Goal: Task Accomplishment & Management: Manage account settings

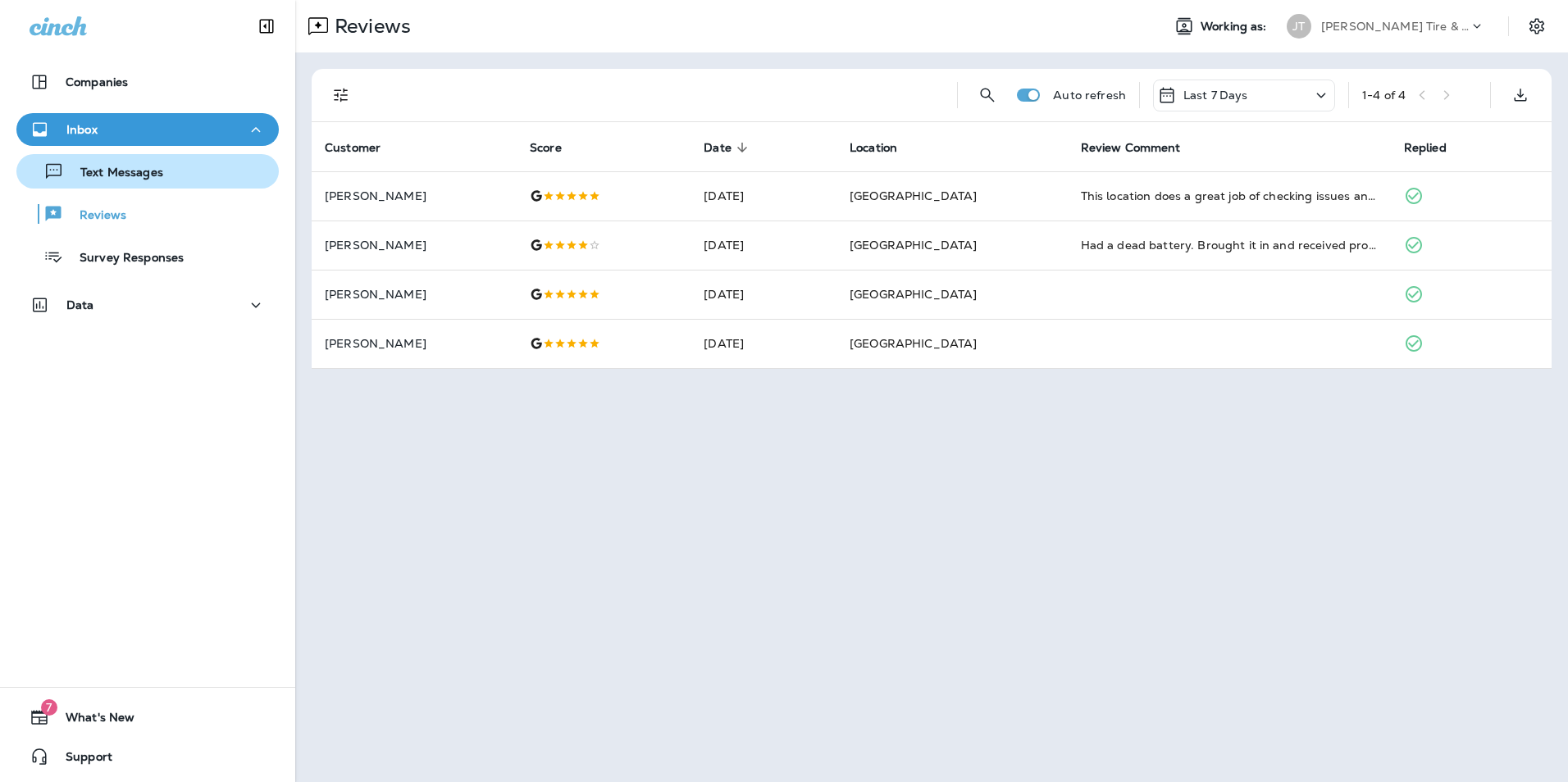
click at [148, 184] on button "Text Messages" at bounding box center [148, 171] width 263 height 34
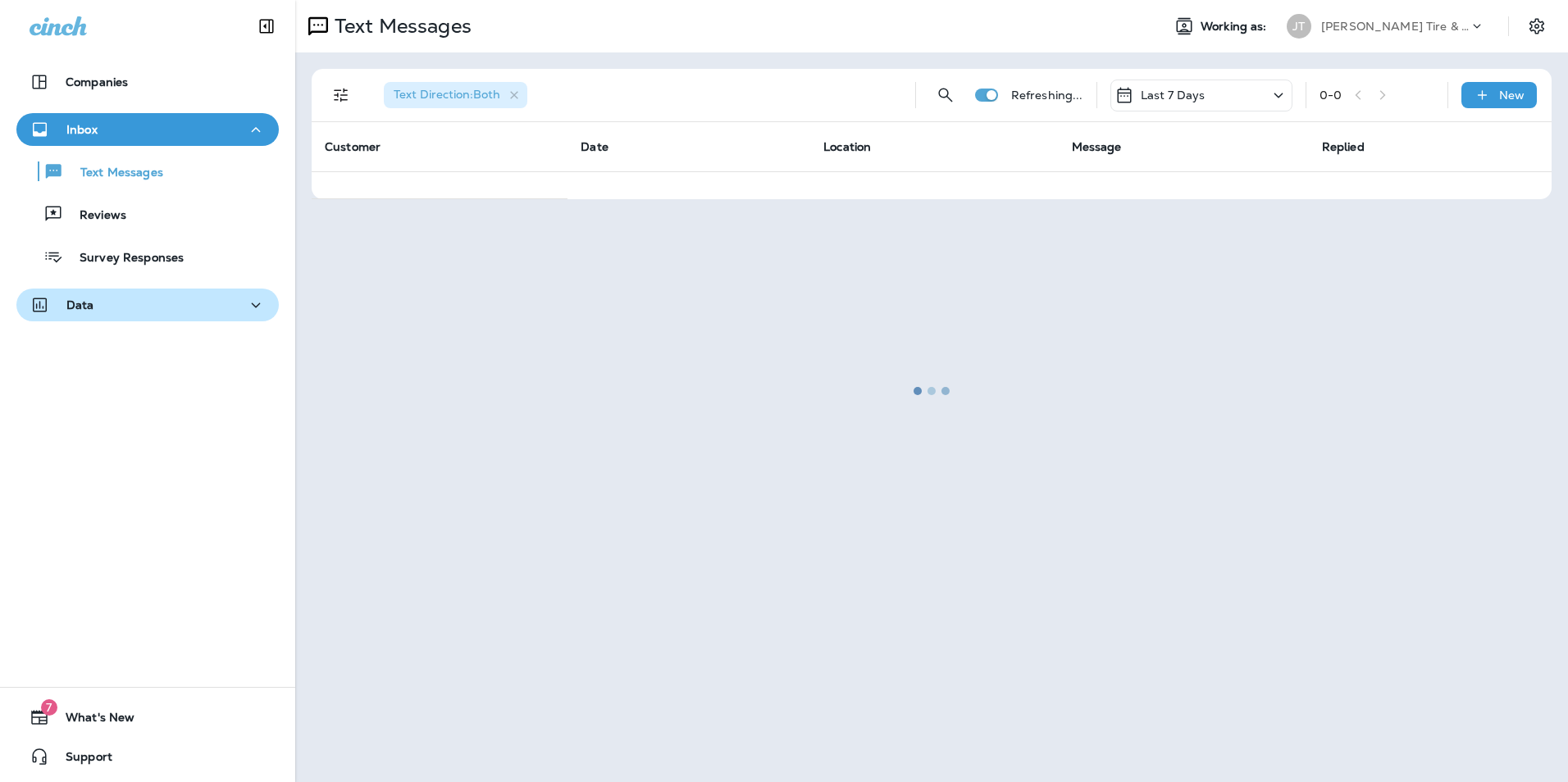
click at [95, 308] on div "Data" at bounding box center [147, 305] width 236 height 20
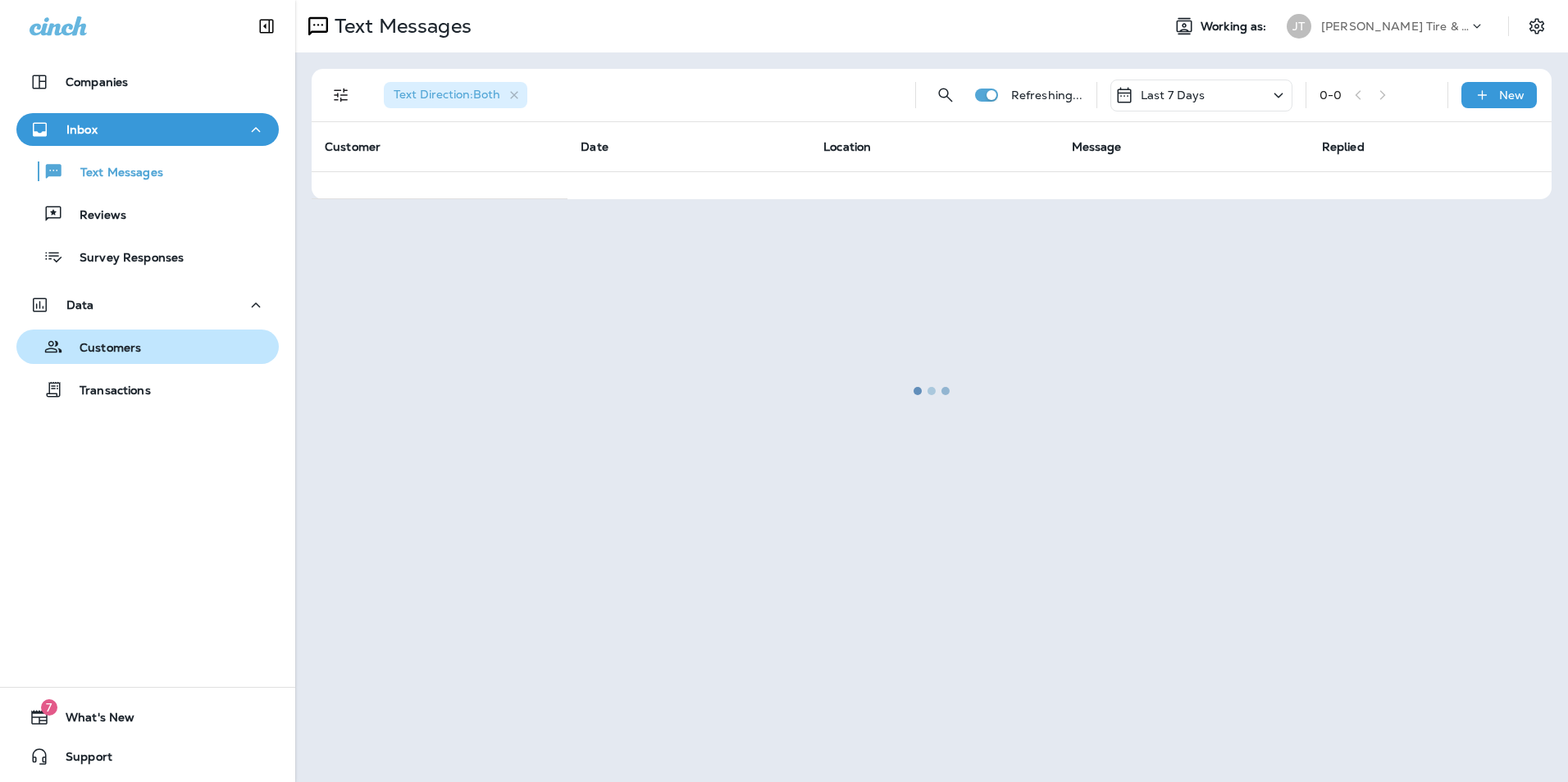
click at [95, 346] on p "Customers" at bounding box center [102, 348] width 78 height 16
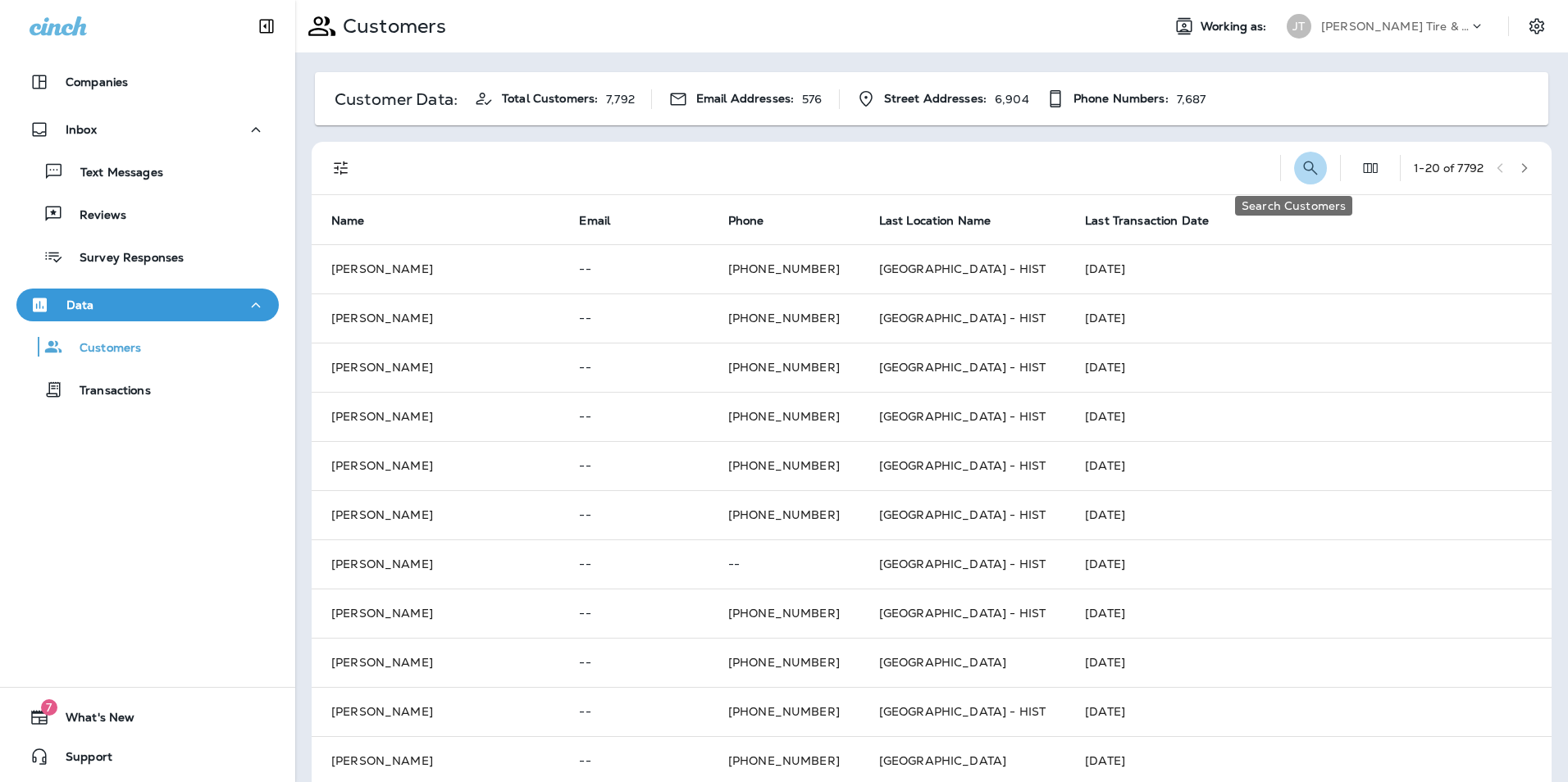
click at [1293, 178] on button "Search Customers" at bounding box center [1309, 167] width 32 height 32
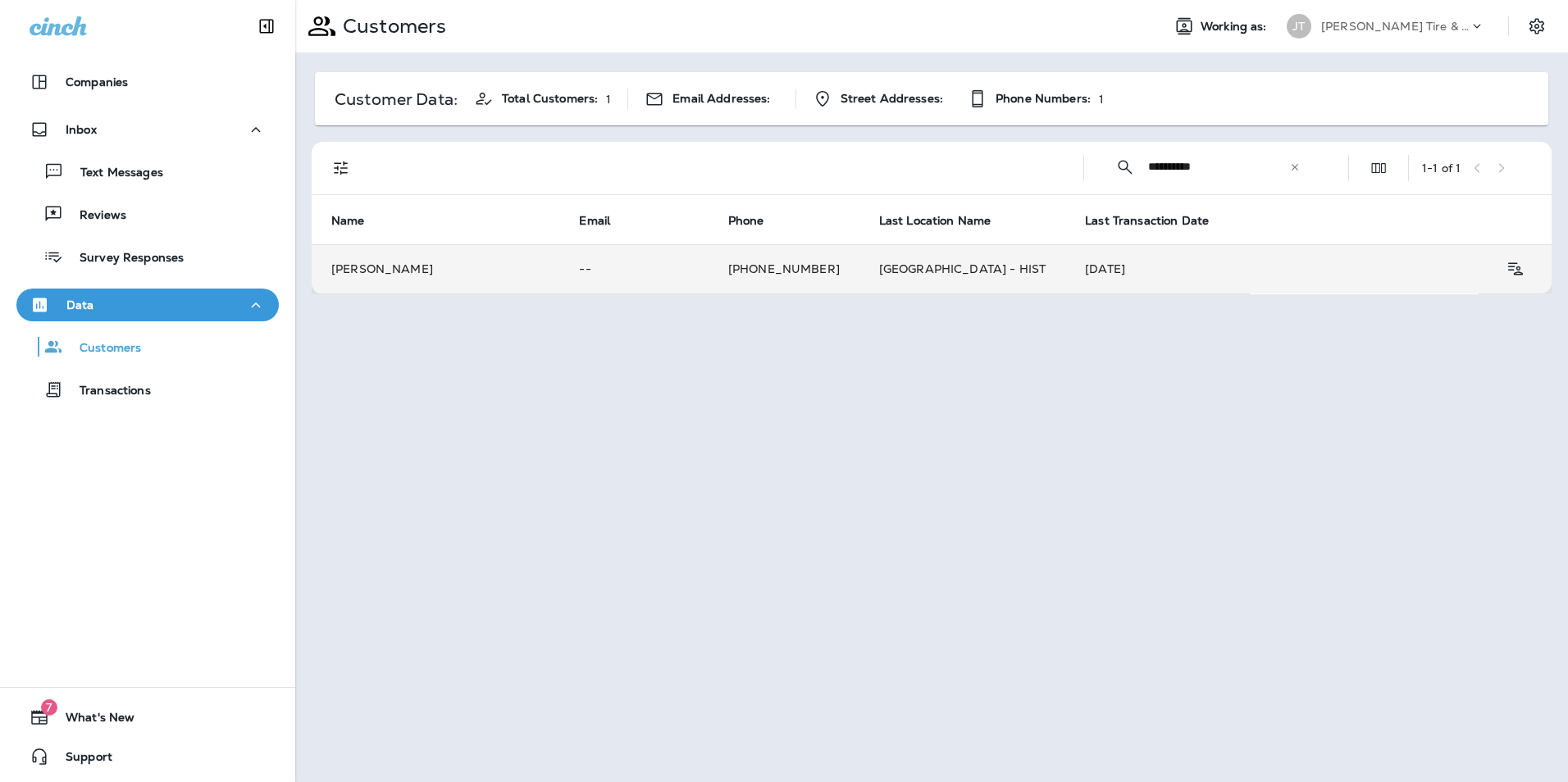
type input "**********"
click at [535, 272] on td "[PERSON_NAME]" at bounding box center [435, 268] width 248 height 49
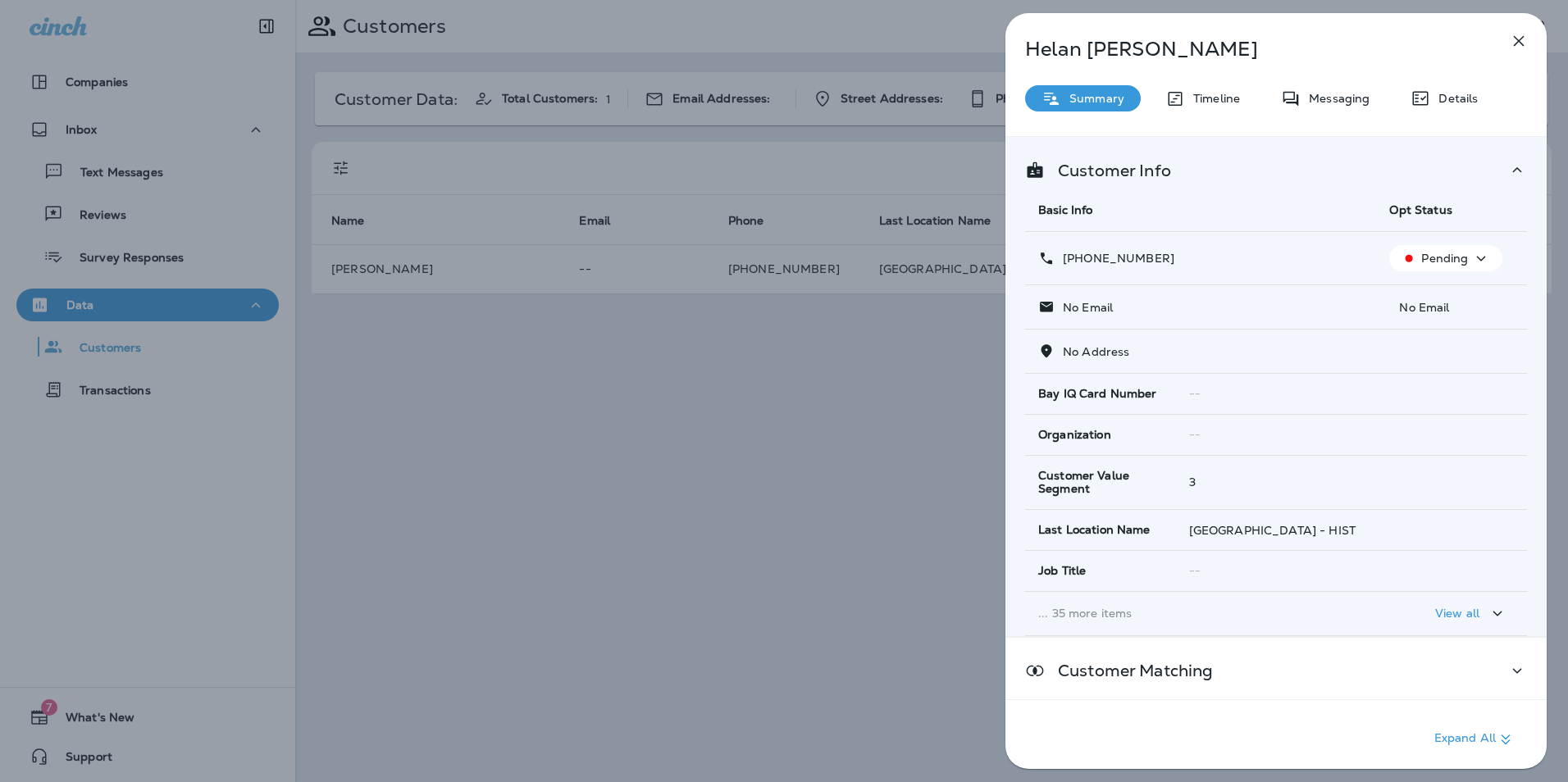
click at [1471, 263] on icon "button" at bounding box center [1480, 259] width 19 height 20
click at [1460, 299] on button "Opt out" at bounding box center [1441, 298] width 117 height 40
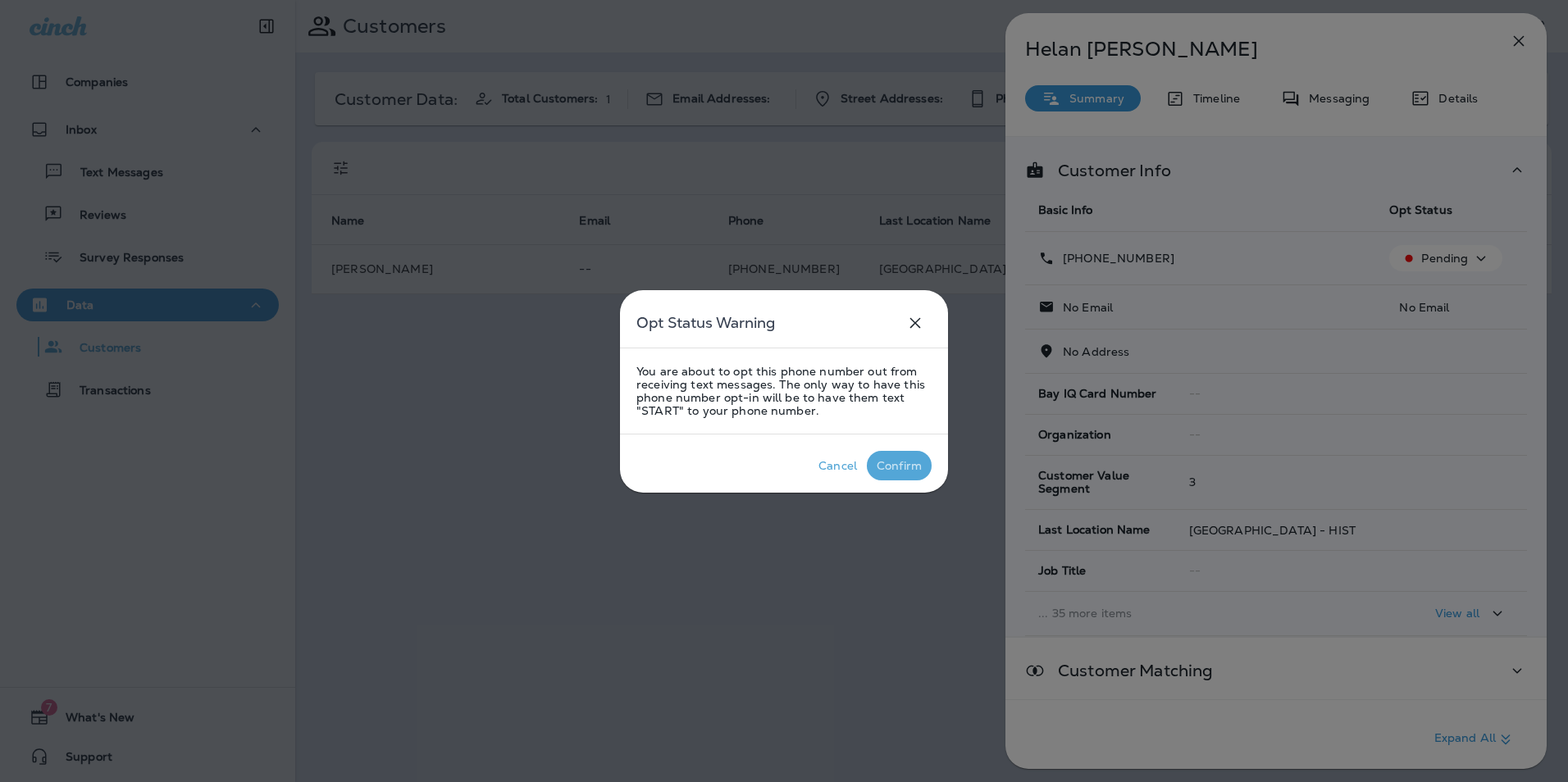
click at [888, 464] on div "Confirm" at bounding box center [899, 466] width 45 height 13
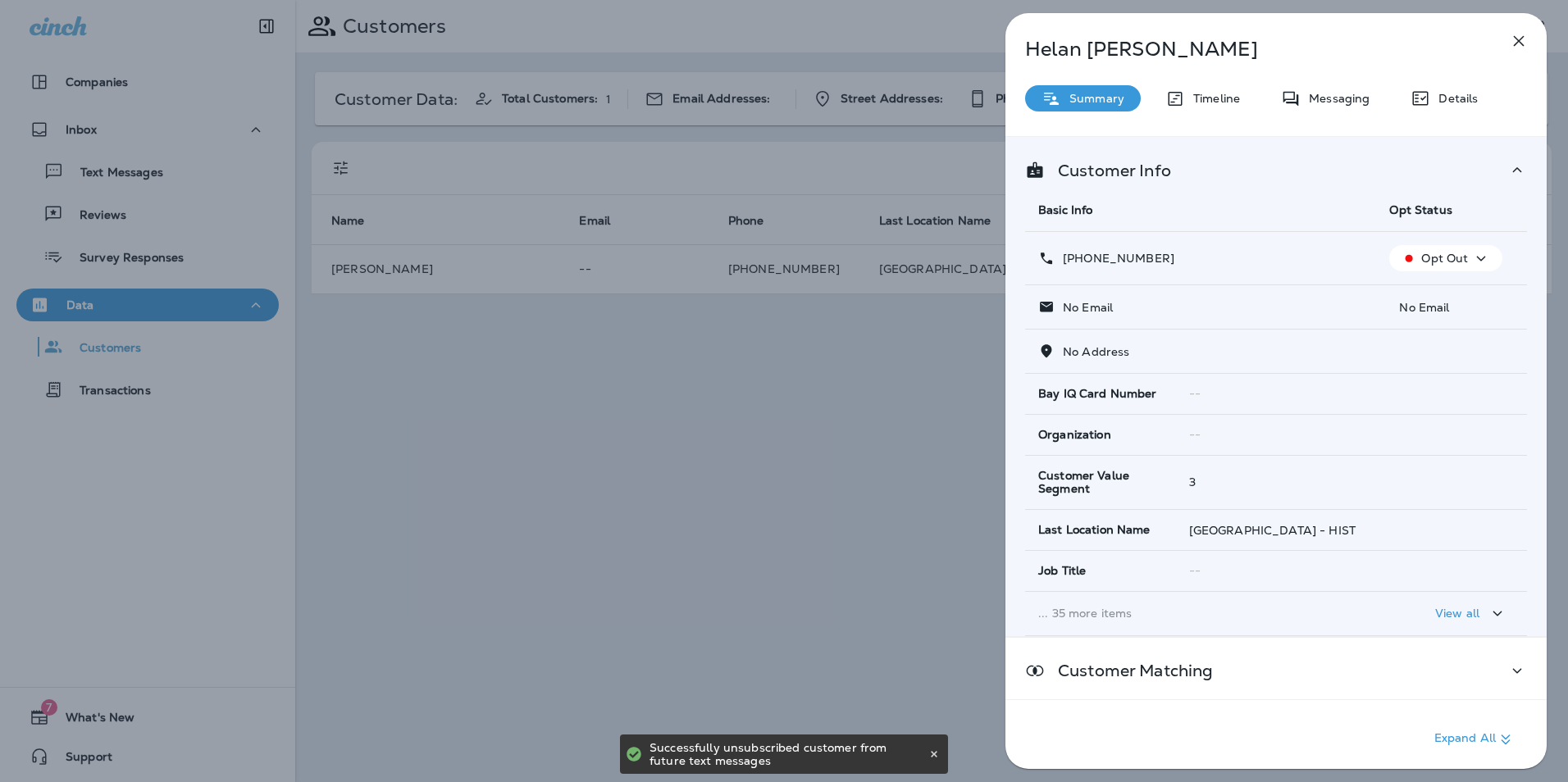
click at [1514, 34] on icon "button" at bounding box center [1518, 41] width 19 height 19
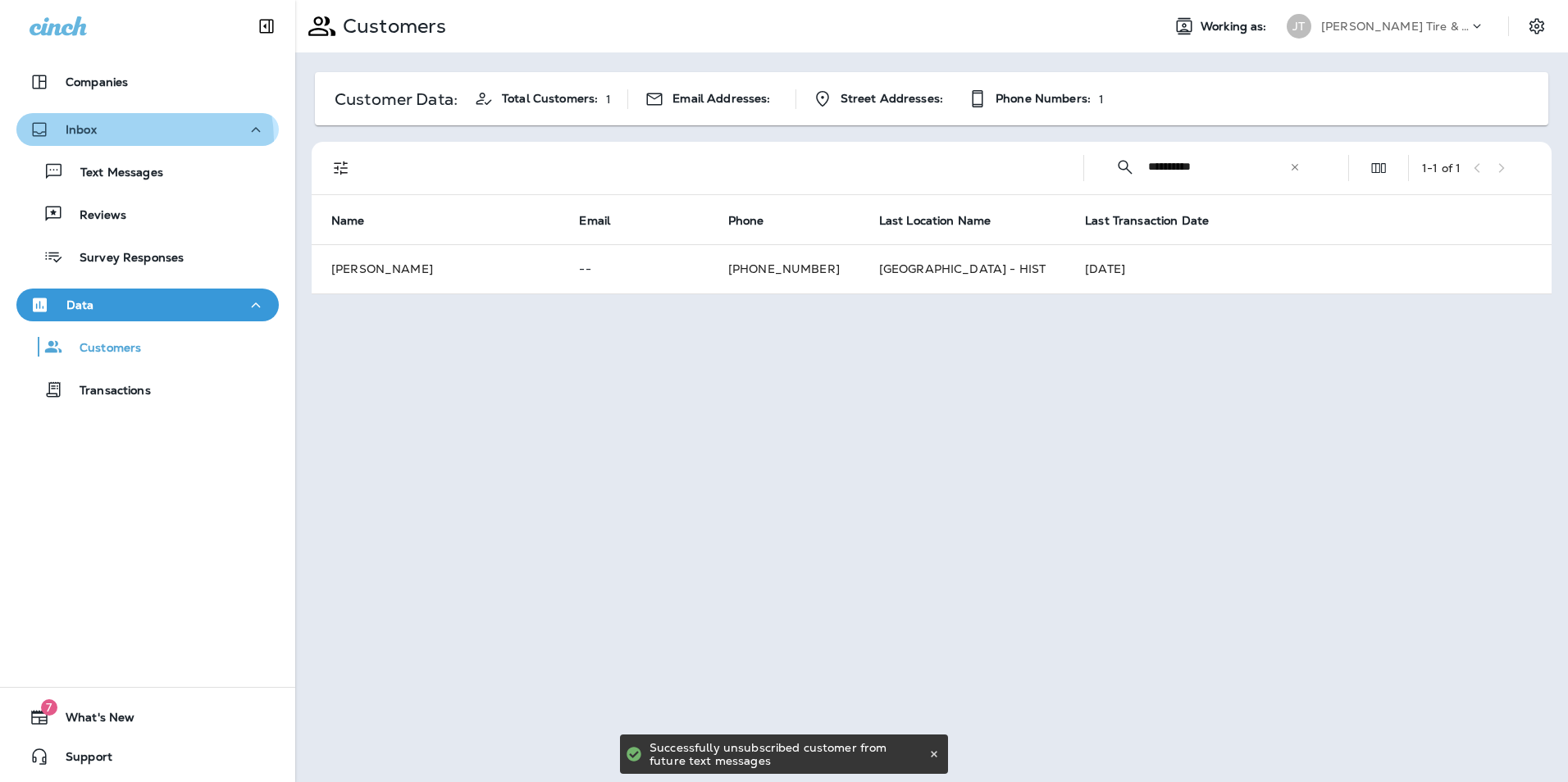
click at [132, 141] on button "Inbox" at bounding box center [148, 128] width 263 height 32
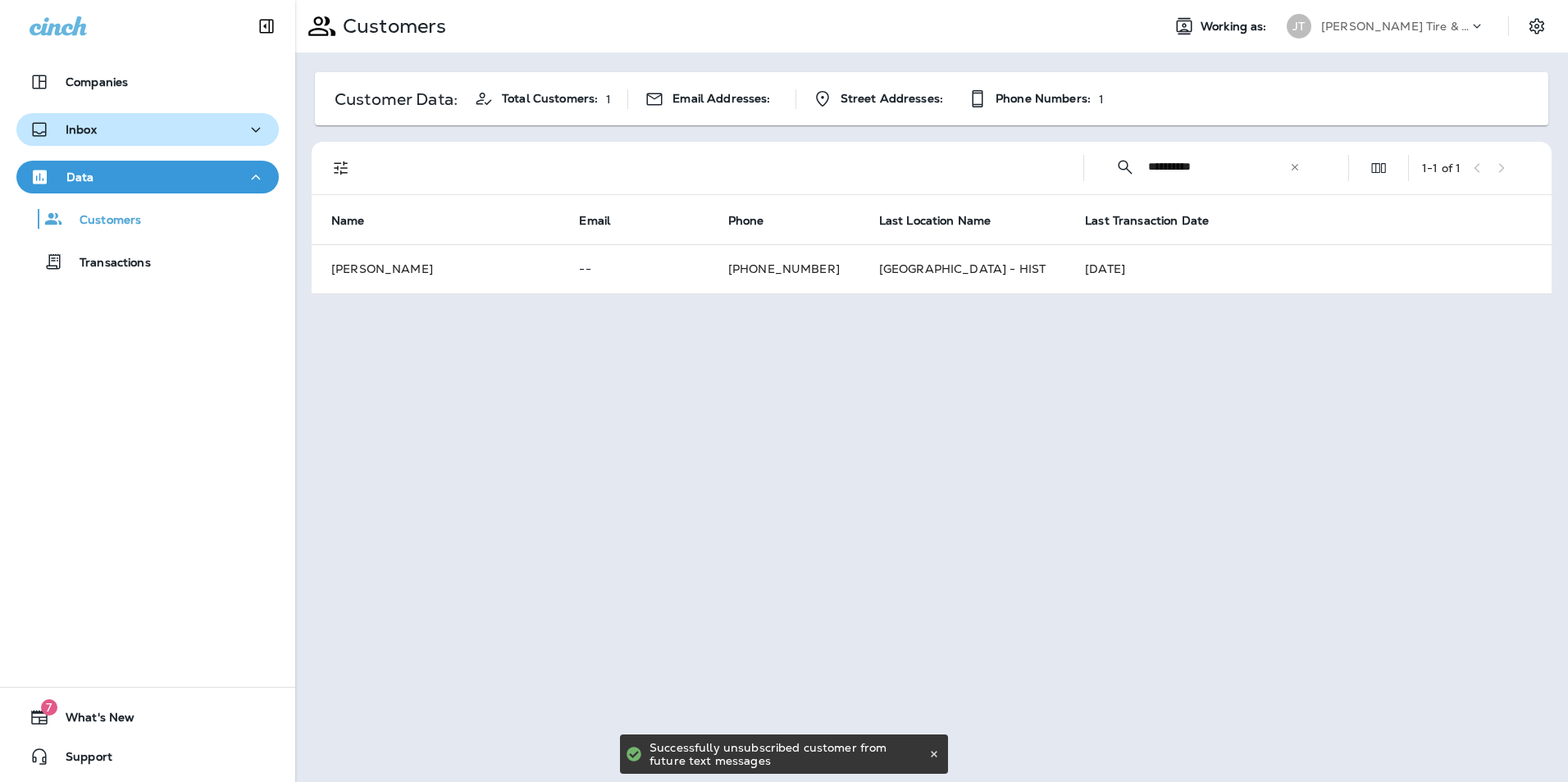
click at [139, 141] on button "Inbox" at bounding box center [148, 128] width 263 height 32
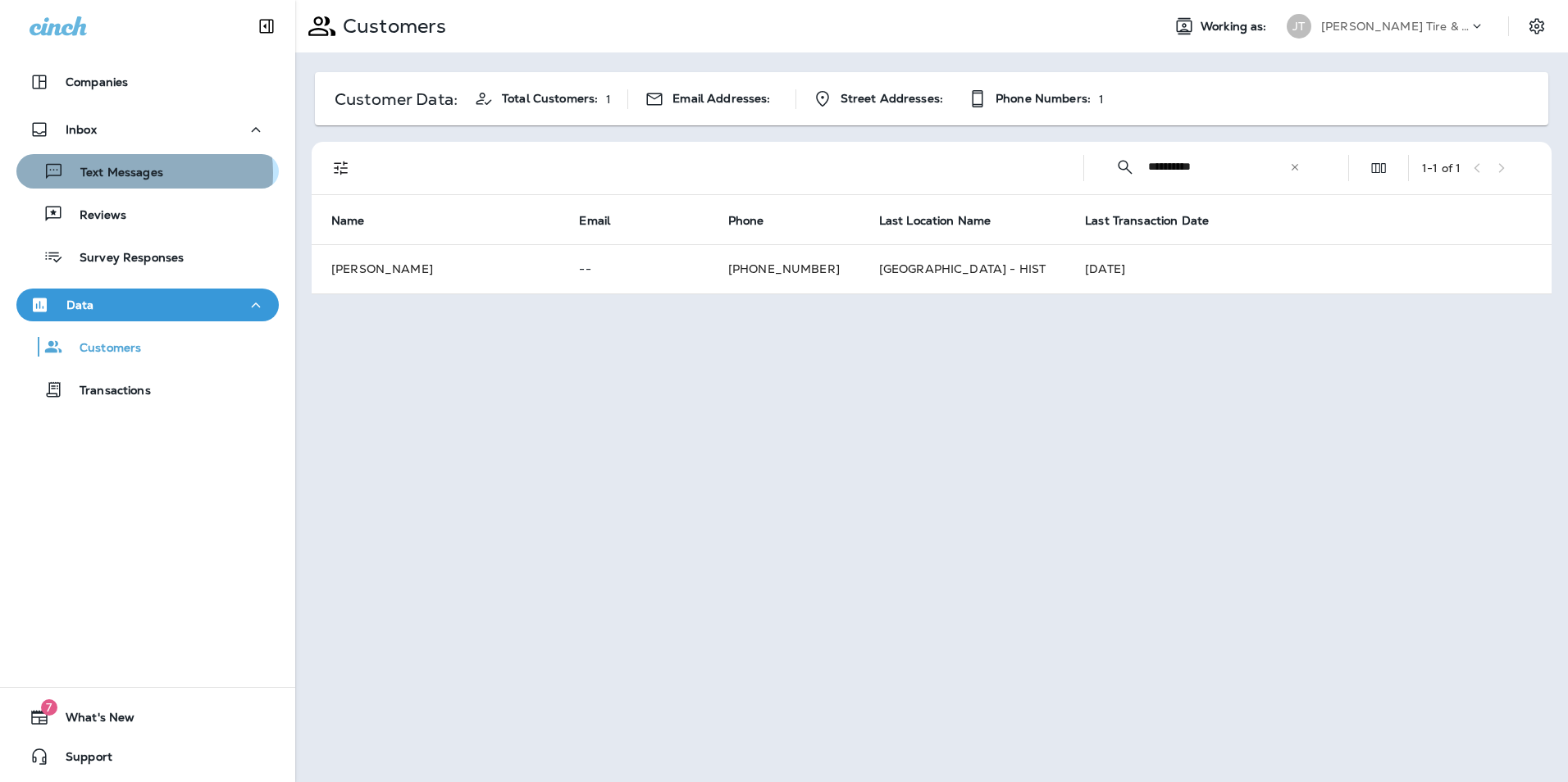
click at [138, 173] on p "Text Messages" at bounding box center [113, 173] width 99 height 16
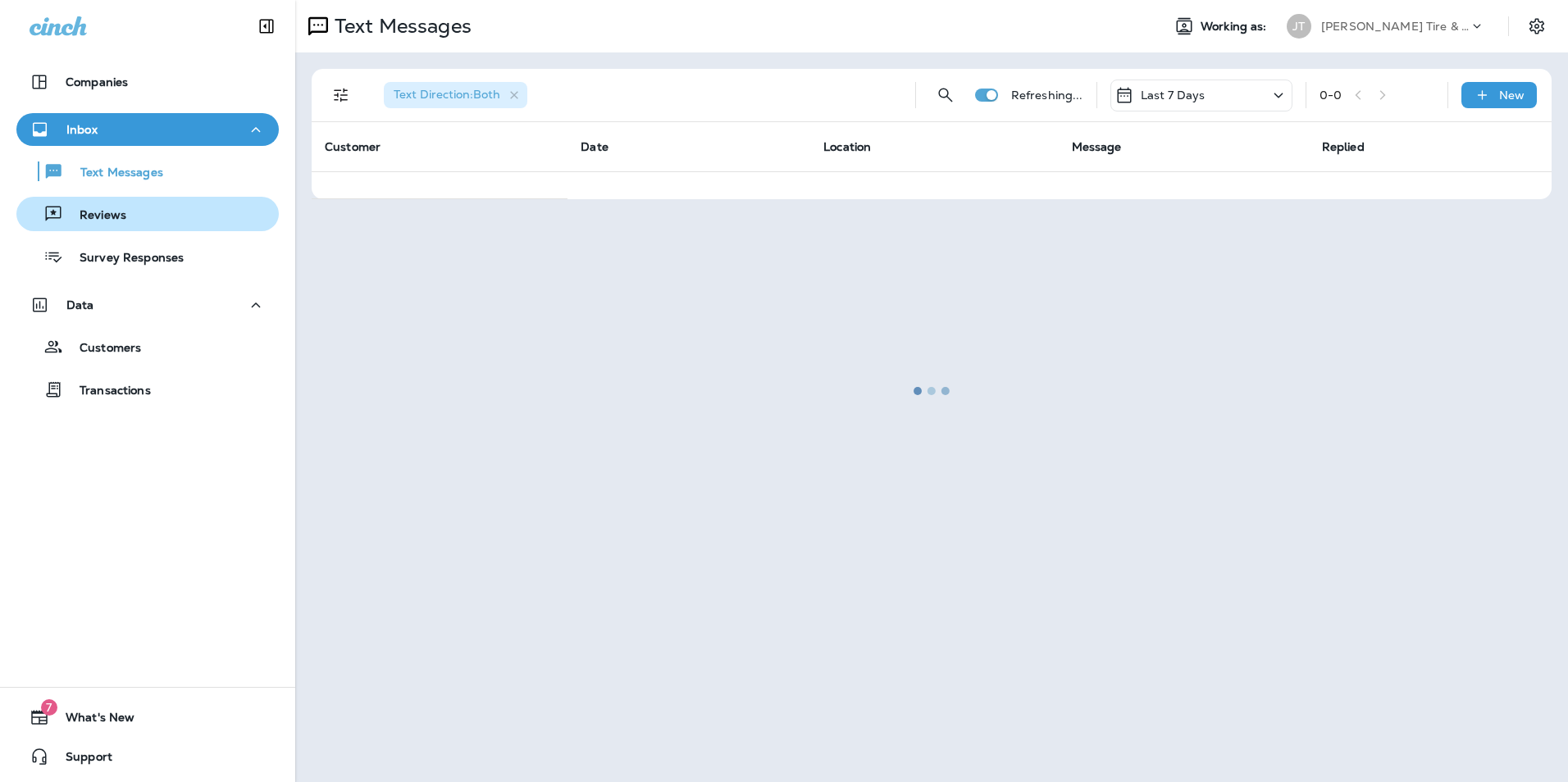
click at [126, 214] on div "Reviews" at bounding box center [148, 214] width 250 height 25
